Goal: Manage account settings

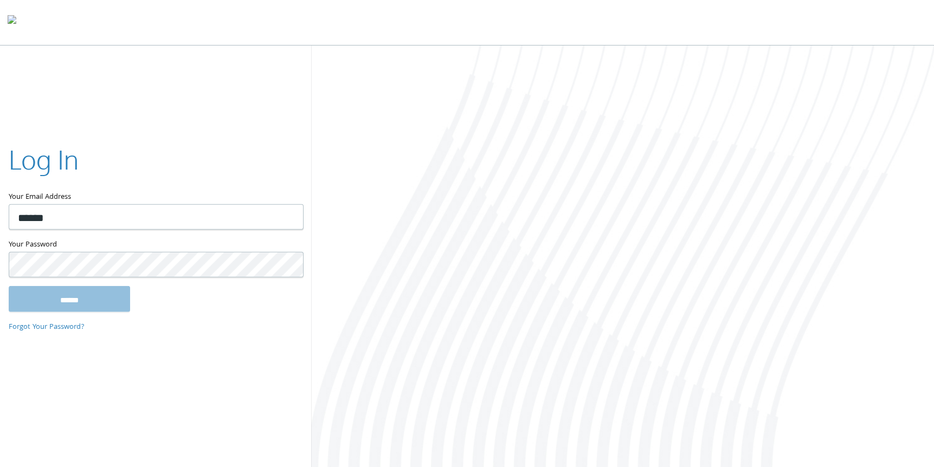
type input "**********"
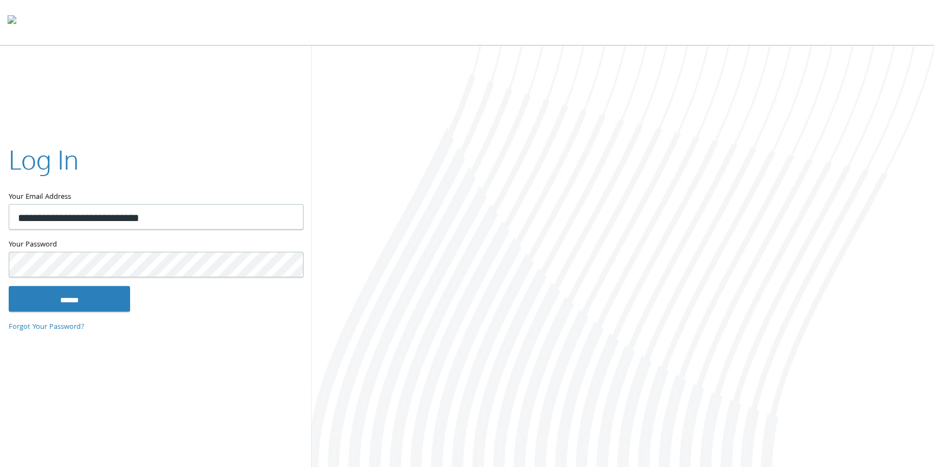
click at [9, 286] on input "******" at bounding box center [69, 299] width 121 height 26
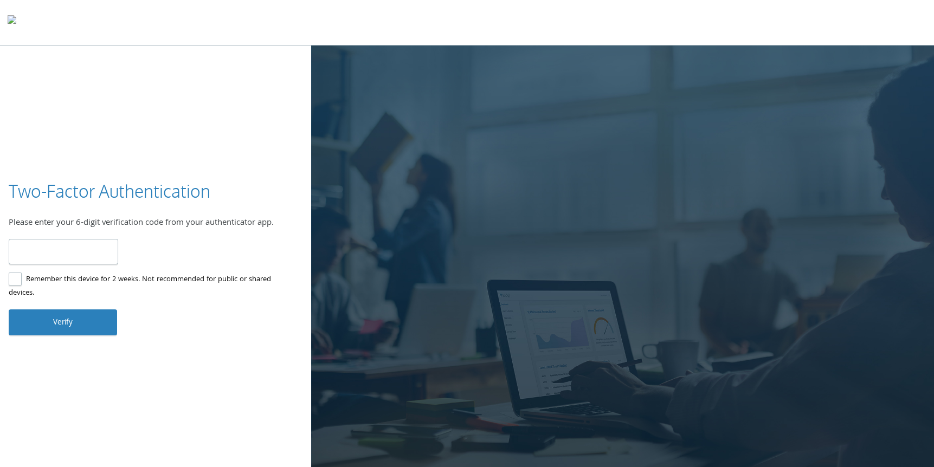
click at [59, 249] on input "number" at bounding box center [64, 251] width 110 height 25
type input "******"
